Goal: Information Seeking & Learning: Understand process/instructions

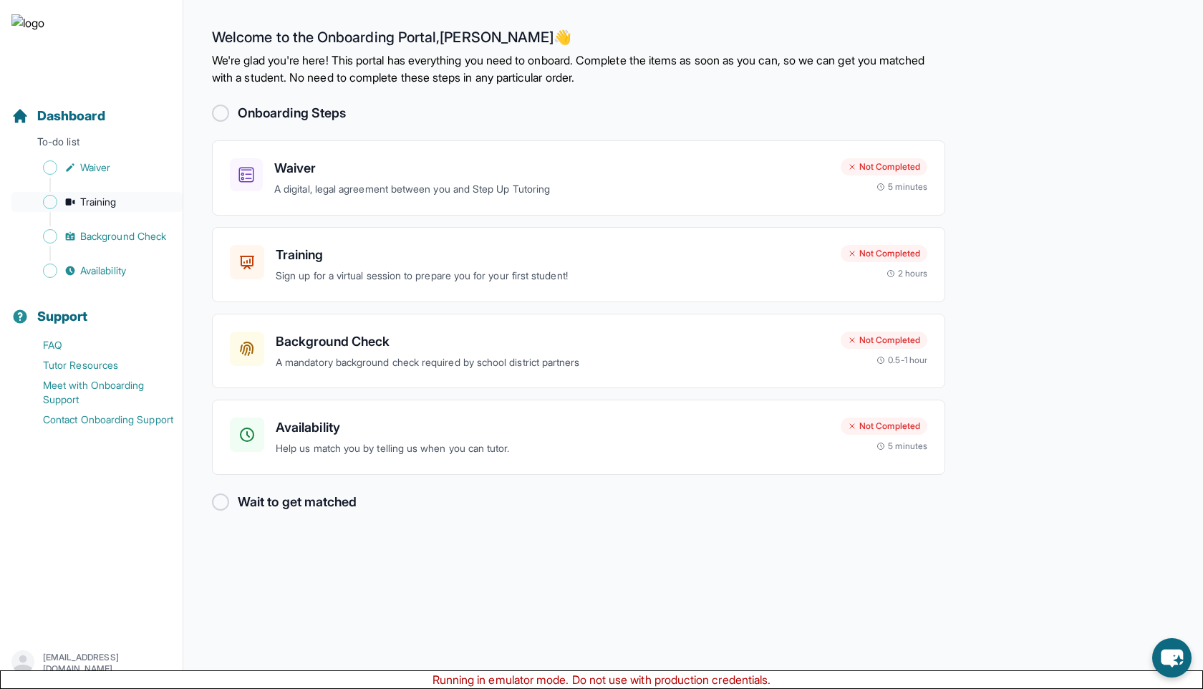
click at [112, 208] on span "Training" at bounding box center [98, 202] width 37 height 14
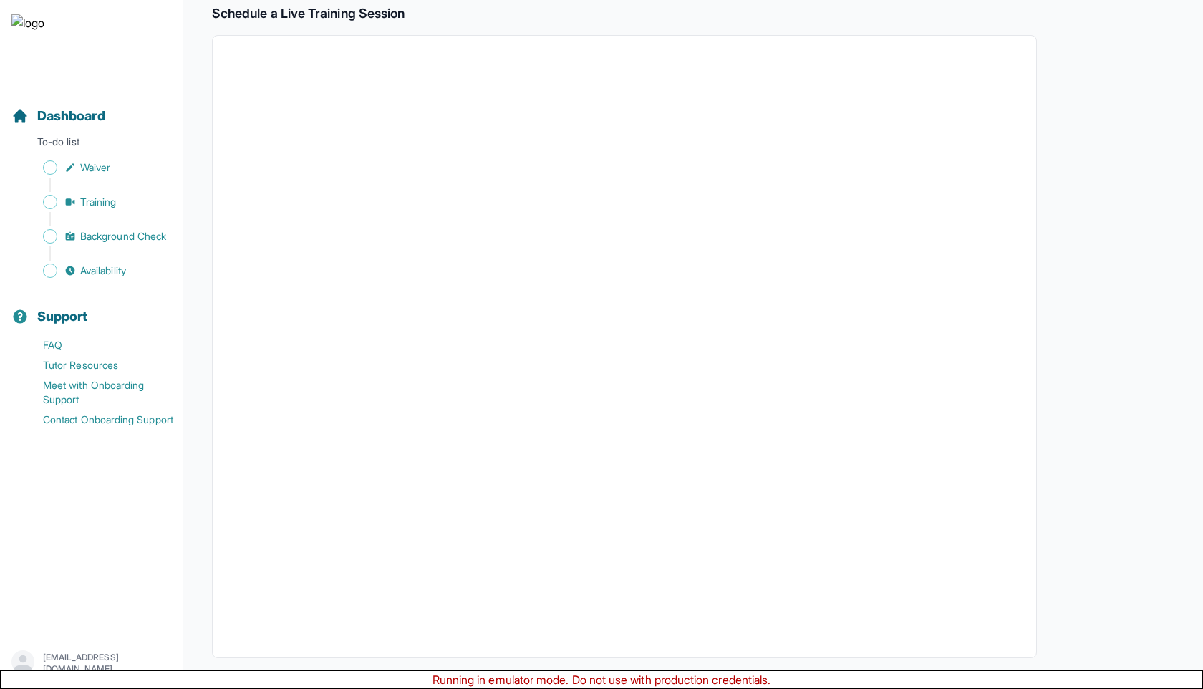
scroll to position [319, 0]
click at [363, 639] on button "I can't make any of these dates" at bounding box center [309, 633] width 158 height 17
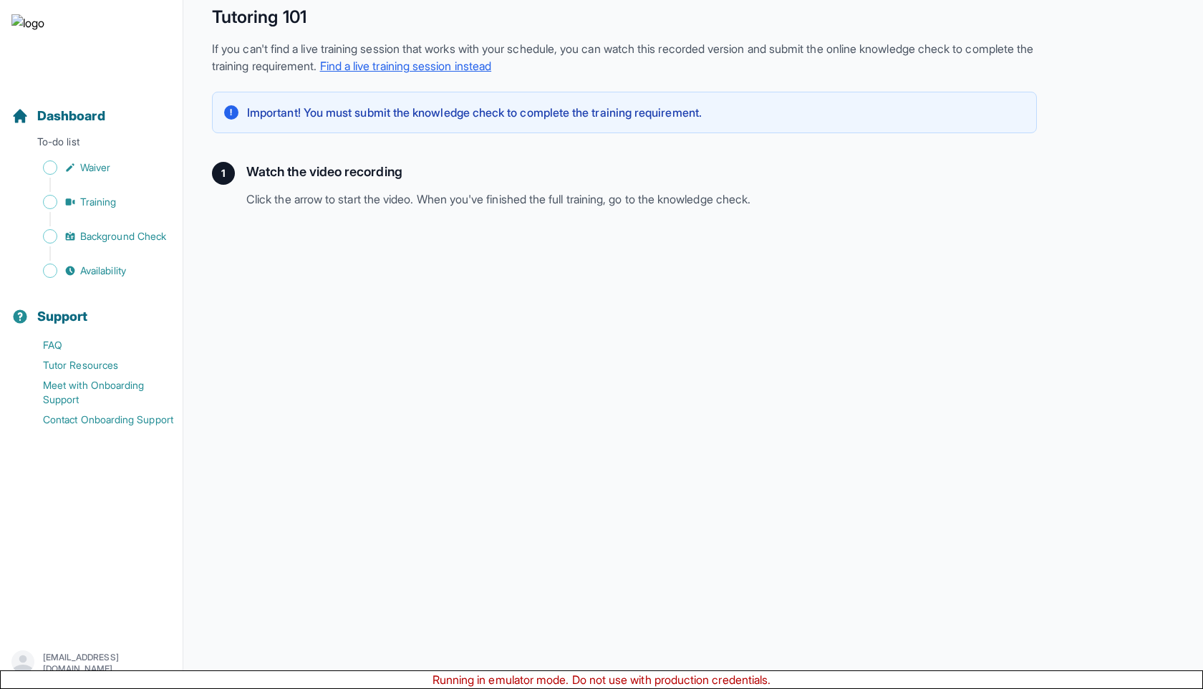
scroll to position [213, 0]
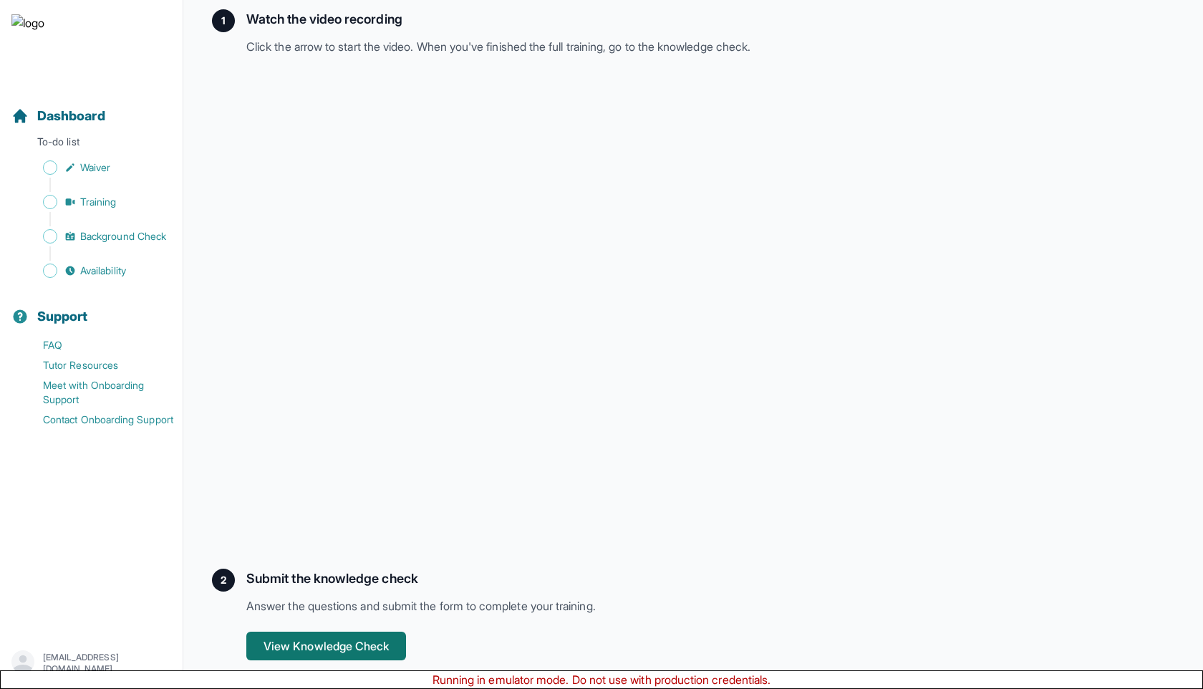
click at [309, 640] on button "View Knowledge Check" at bounding box center [326, 645] width 160 height 29
